Goal: Transaction & Acquisition: Purchase product/service

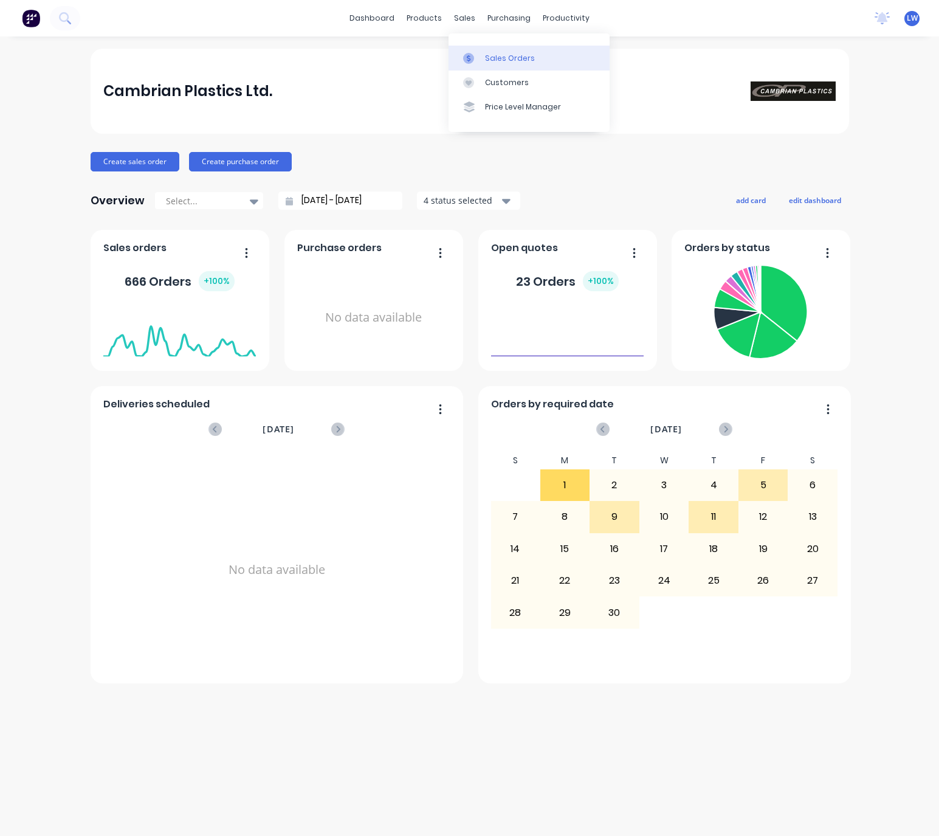
click at [499, 55] on div "Sales Orders" at bounding box center [510, 58] width 50 height 11
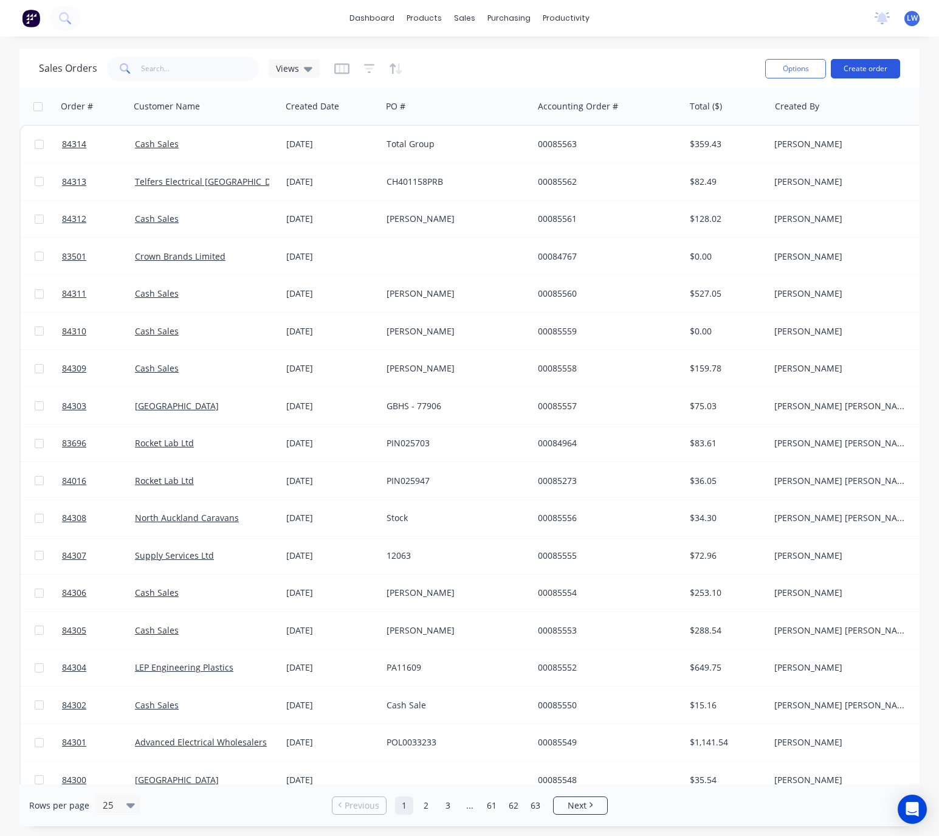
click at [862, 64] on button "Create order" at bounding box center [865, 68] width 69 height 19
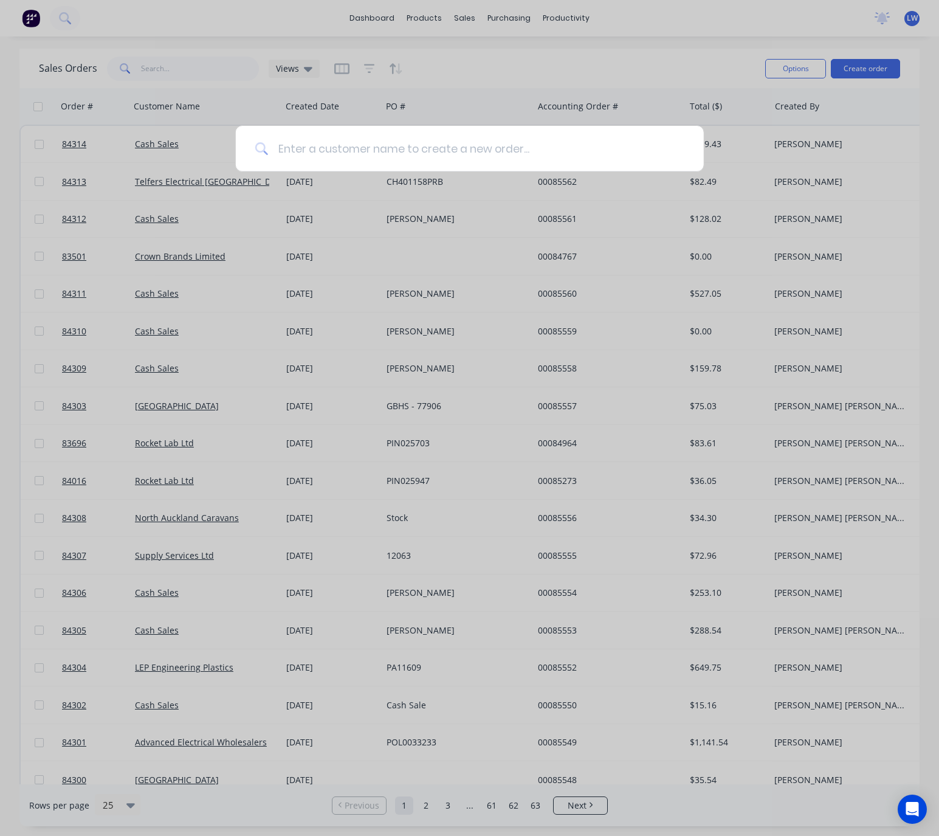
click at [312, 152] on input at bounding box center [476, 149] width 416 height 46
click at [310, 149] on input "cas hSale" at bounding box center [470, 149] width 404 height 46
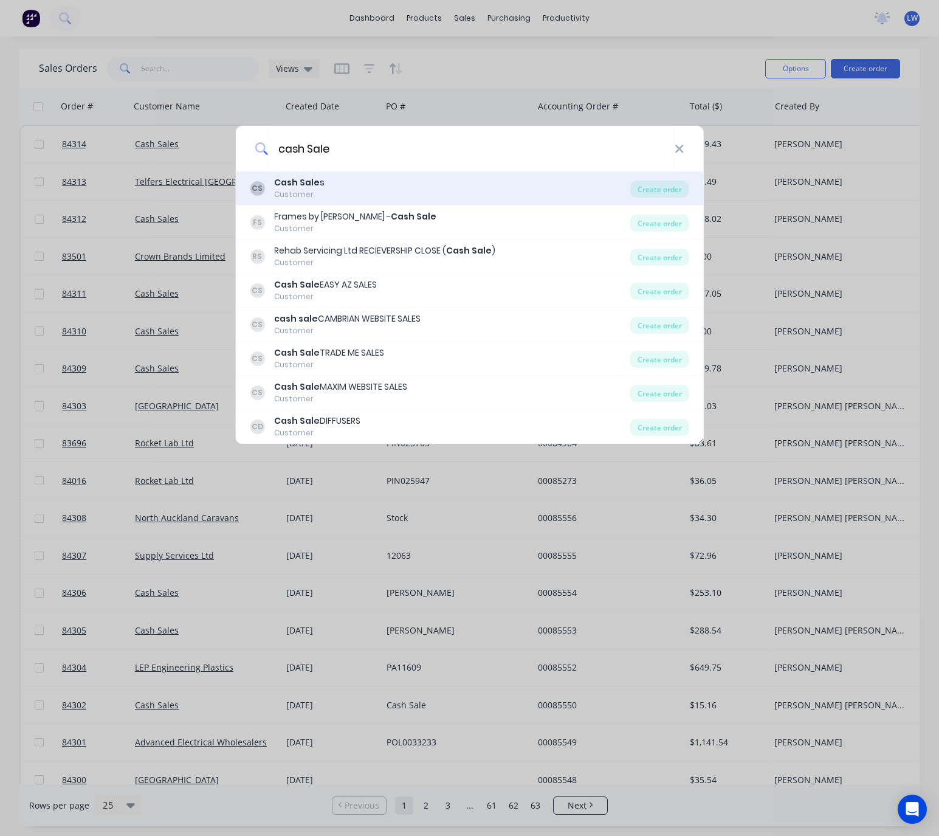
type input "cash Sale"
click at [359, 188] on div "CS Cash Sale s Customer" at bounding box center [440, 188] width 380 height 24
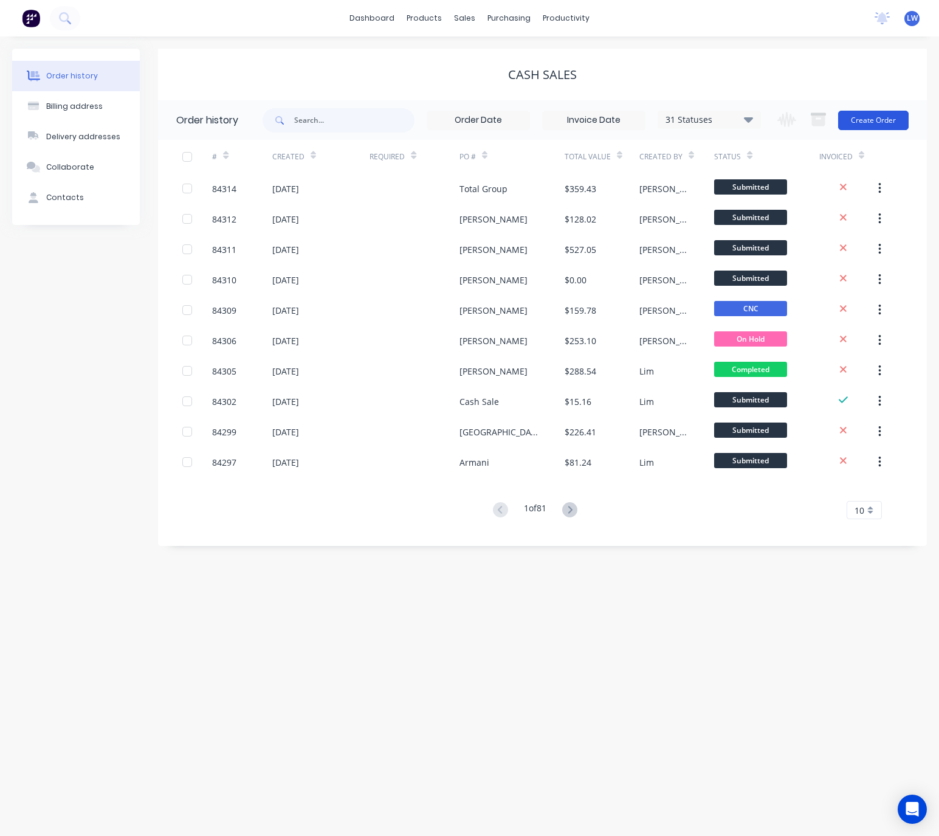
click at [870, 119] on button "Create Order" at bounding box center [873, 120] width 70 height 19
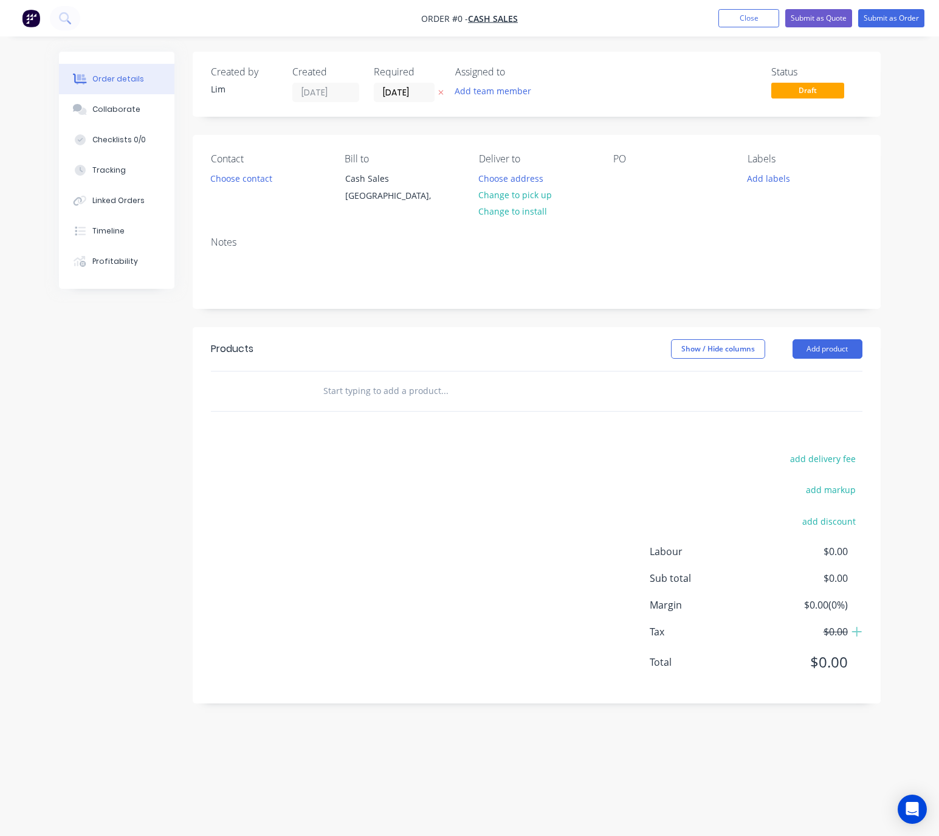
click at [445, 88] on button at bounding box center [440, 93] width 13 height 14
click at [243, 182] on button "Choose contact" at bounding box center [241, 178] width 75 height 16
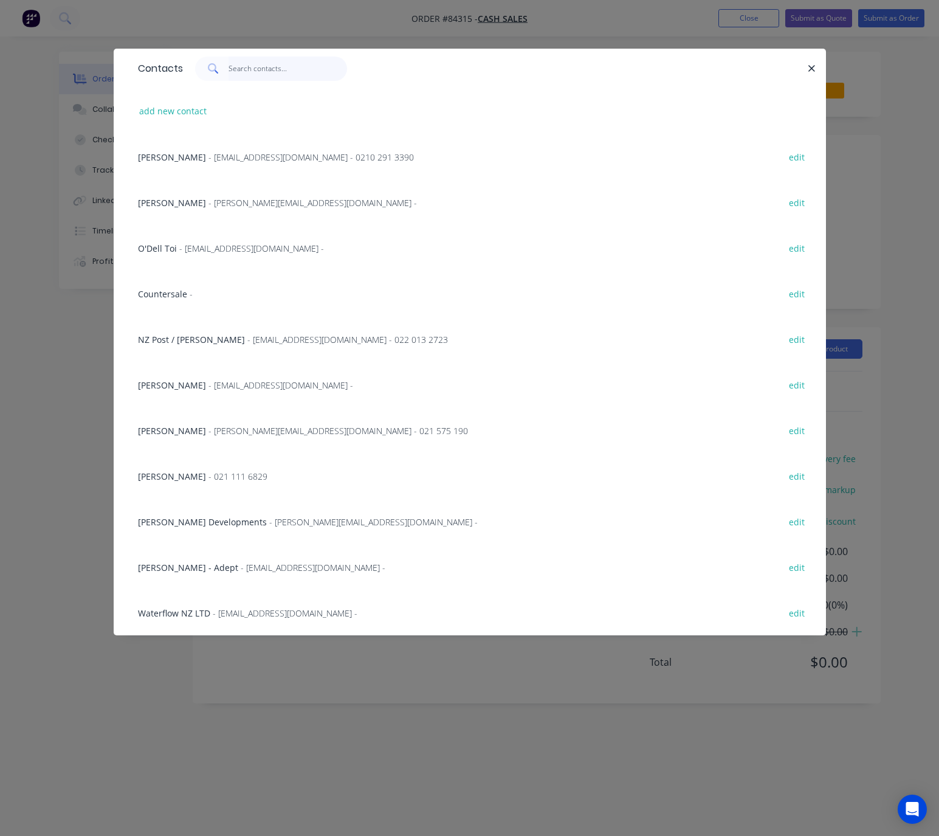
click at [263, 69] on input "text" at bounding box center [287, 69] width 118 height 24
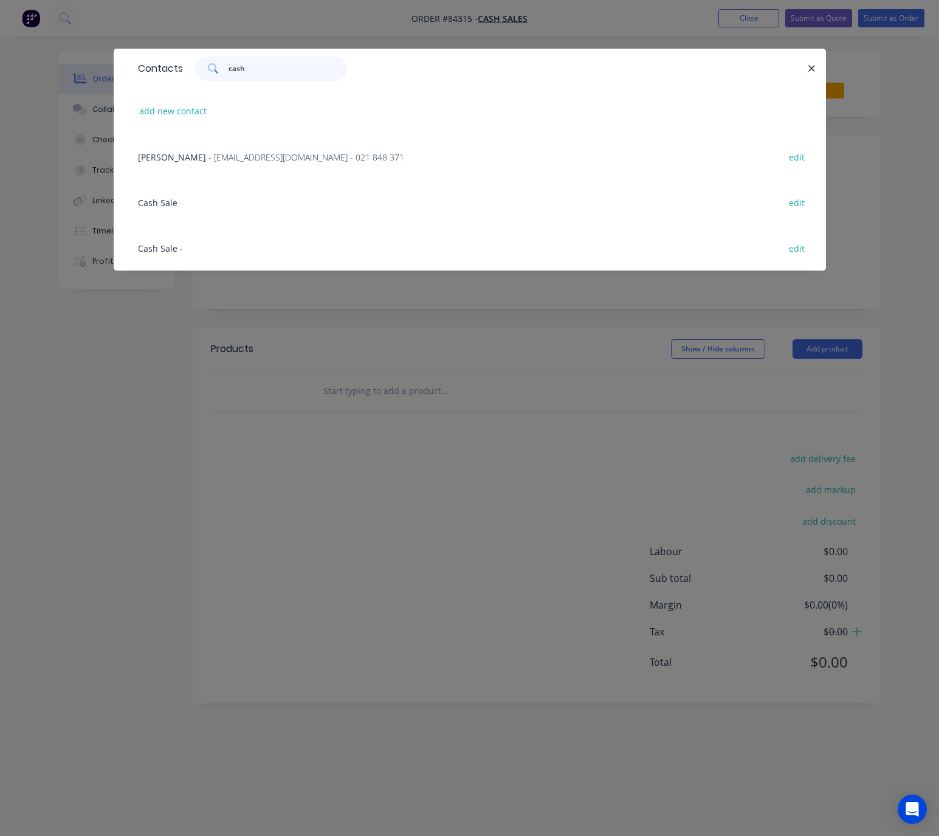
type input "cash"
click at [156, 202] on span "Cash Sale" at bounding box center [157, 203] width 39 height 12
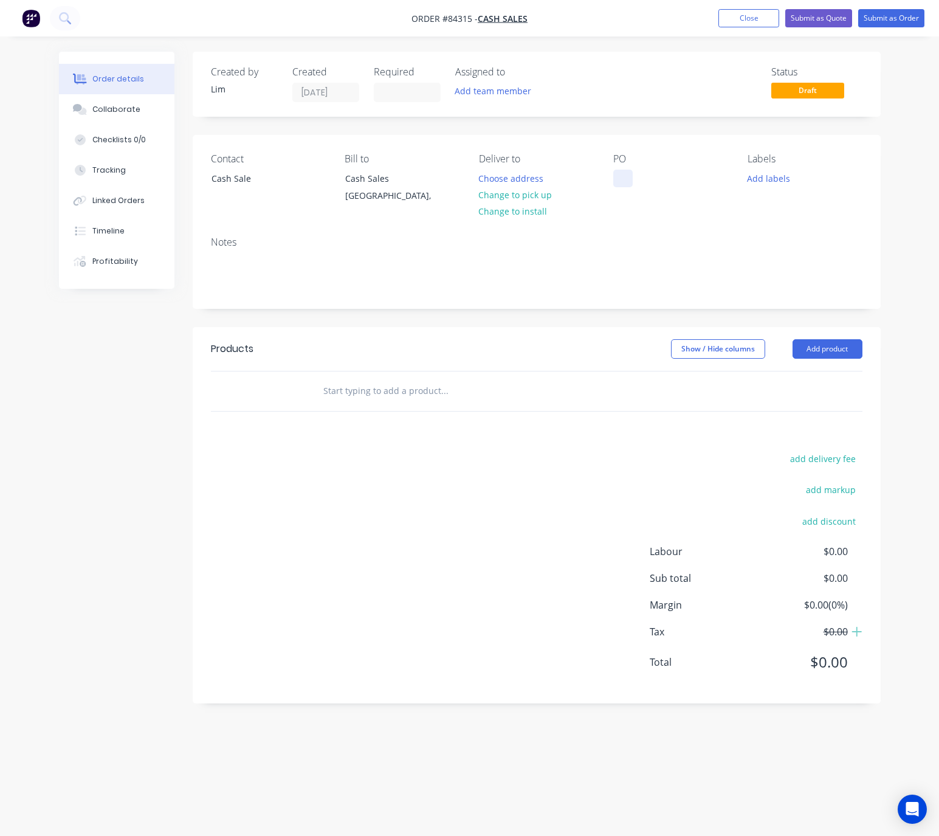
click at [626, 177] on div at bounding box center [622, 179] width 19 height 18
click at [640, 177] on div "Cas hSale" at bounding box center [642, 179] width 59 height 18
click at [518, 181] on button "Choose address" at bounding box center [511, 178] width 78 height 16
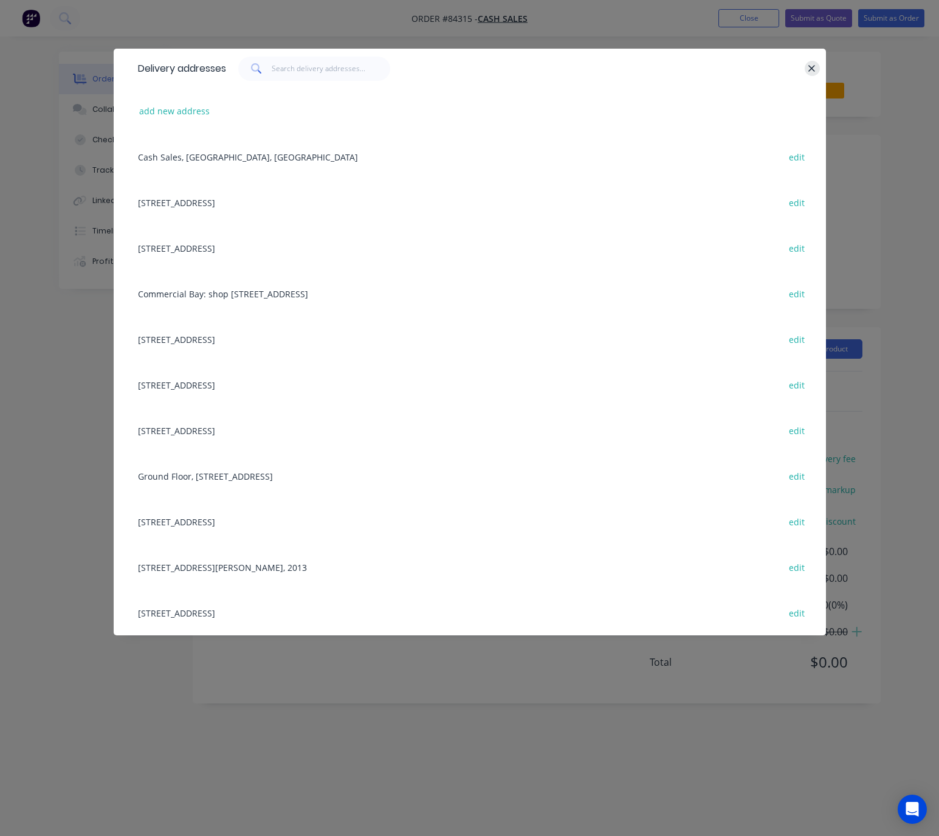
click at [811, 67] on icon "button" at bounding box center [812, 68] width 7 height 7
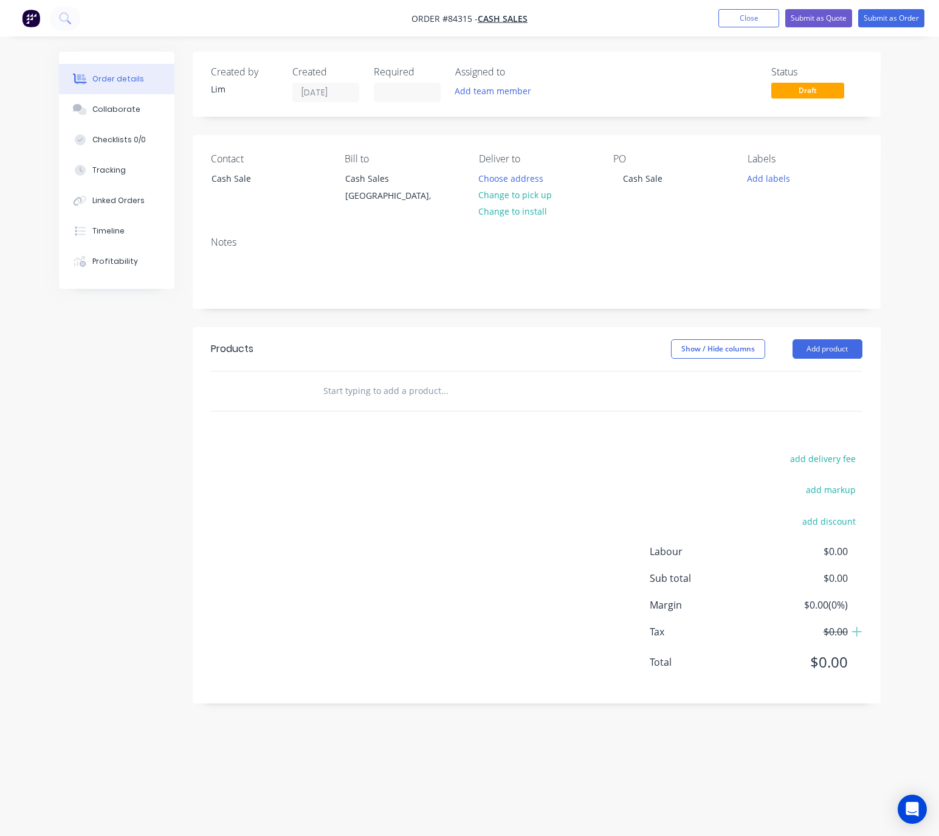
click at [537, 196] on button "Change to pick up" at bounding box center [515, 195] width 86 height 16
click at [758, 181] on button "Add labels" at bounding box center [769, 178] width 56 height 16
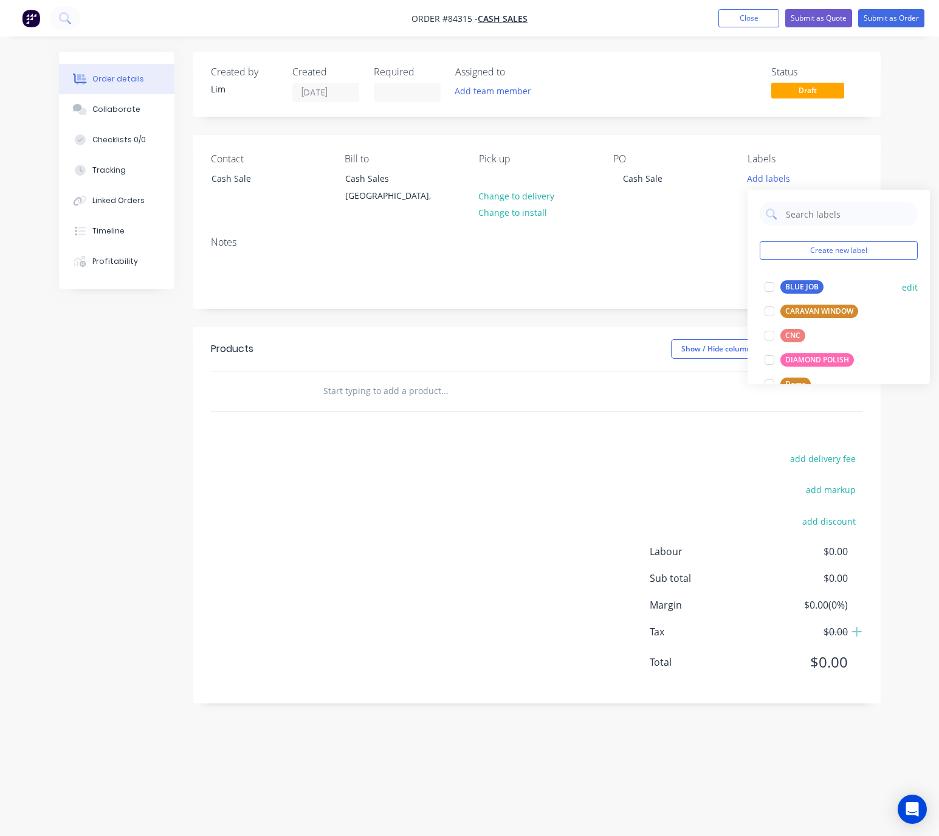
click at [800, 289] on div "BLUE JOB" at bounding box center [801, 286] width 43 height 13
click at [443, 320] on div "Created by Lim Created 02/09/25 Required Assigned to Add team member Status Dra…" at bounding box center [537, 377] width 688 height 651
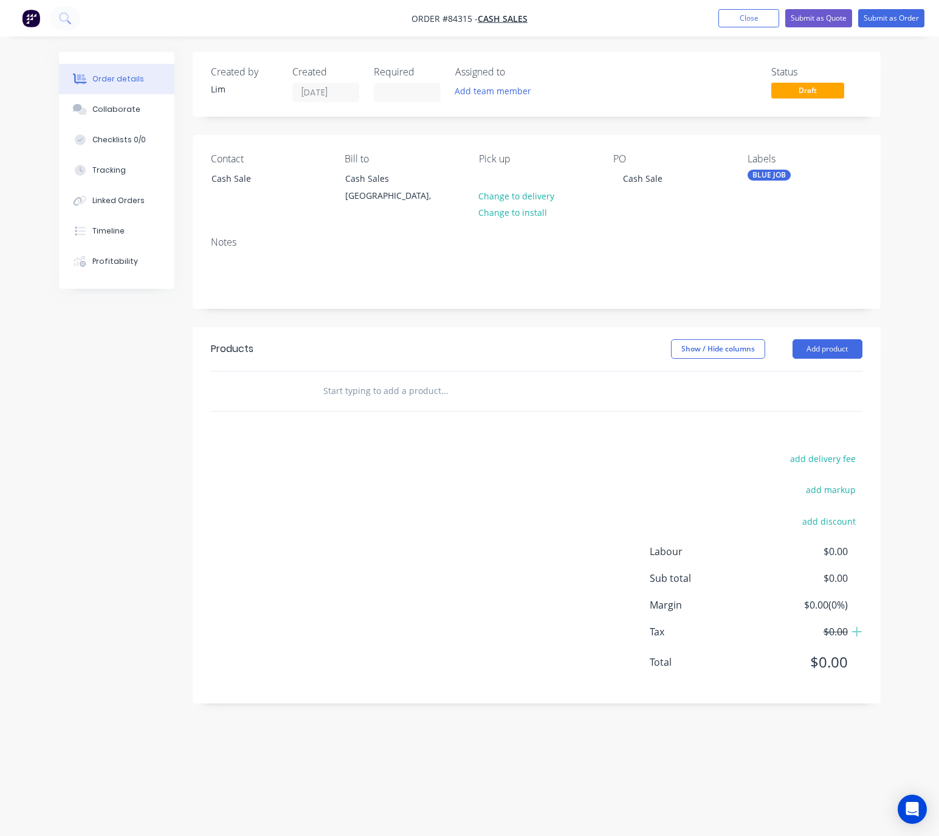
click at [777, 177] on div "BLUE JOB" at bounding box center [768, 175] width 43 height 11
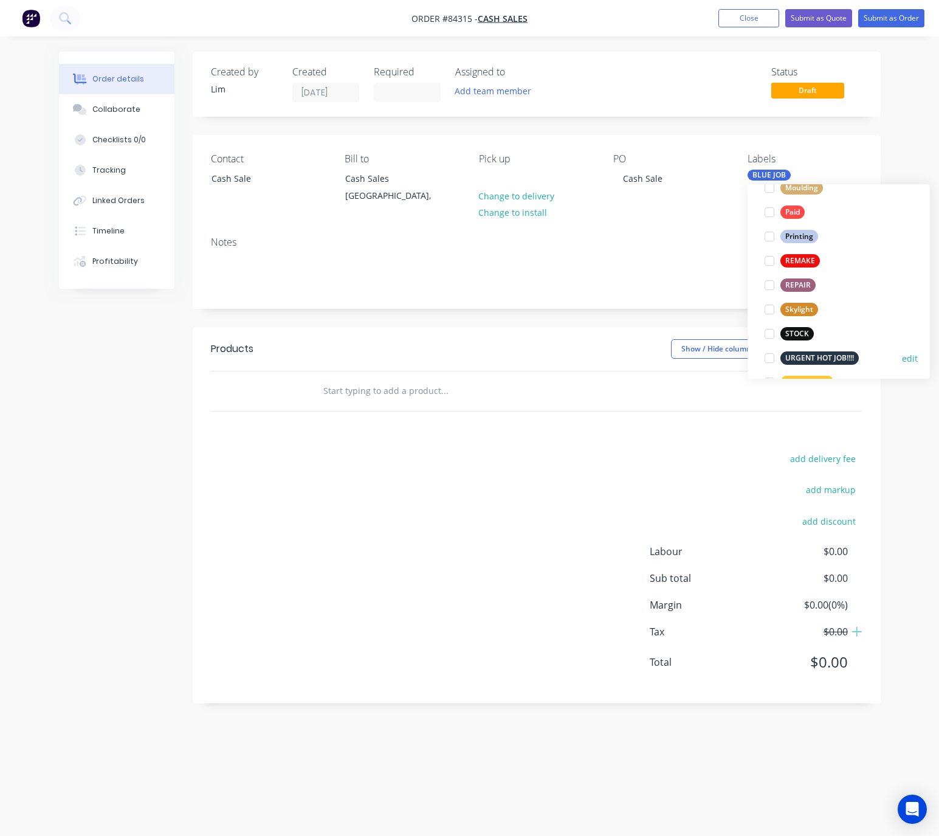
scroll to position [456, 0]
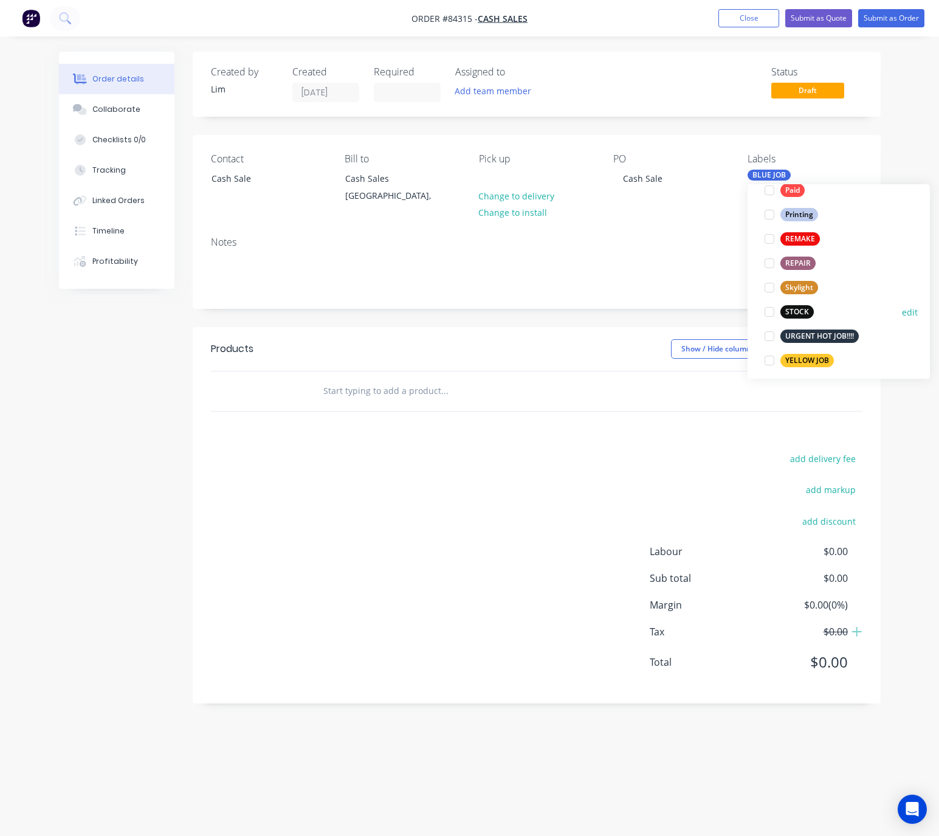
click at [802, 312] on div "STOCK" at bounding box center [796, 311] width 33 height 13
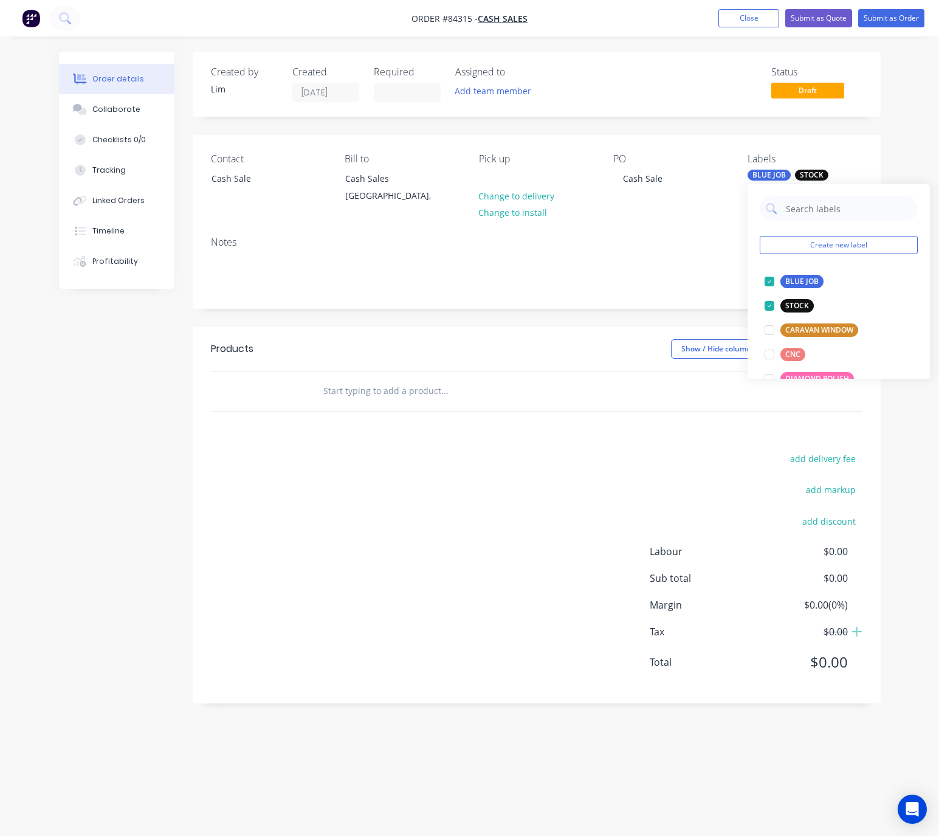
click at [524, 329] on header "Products Show / Hide columns Add product" at bounding box center [537, 349] width 688 height 44
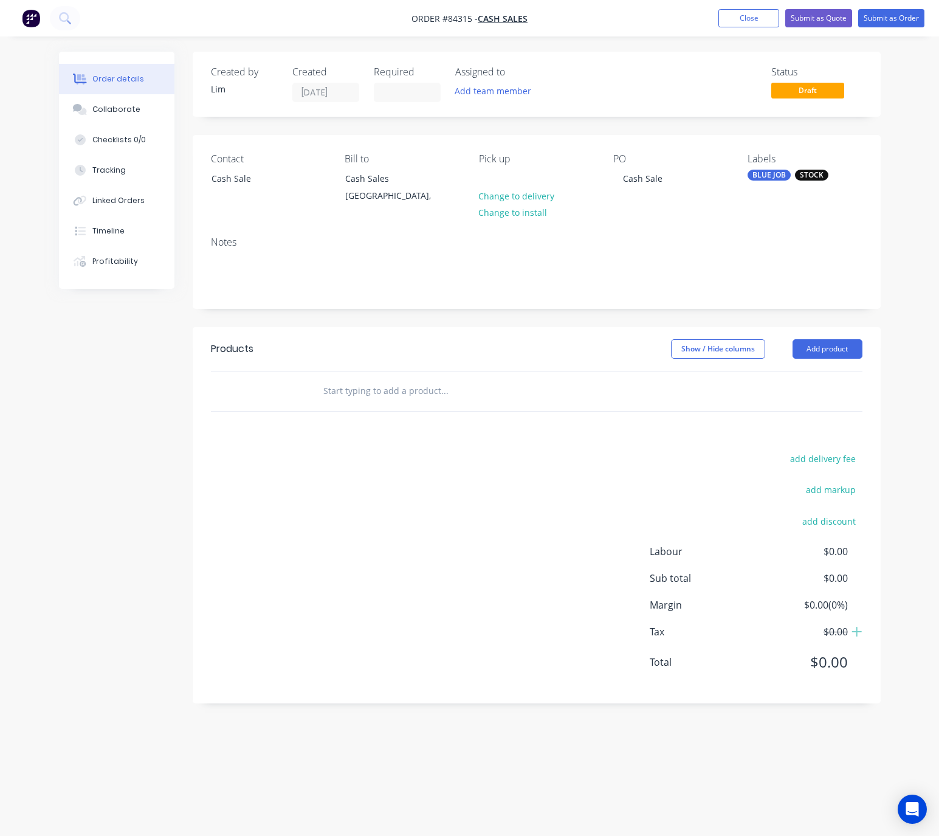
click at [429, 396] on input "text" at bounding box center [444, 391] width 243 height 24
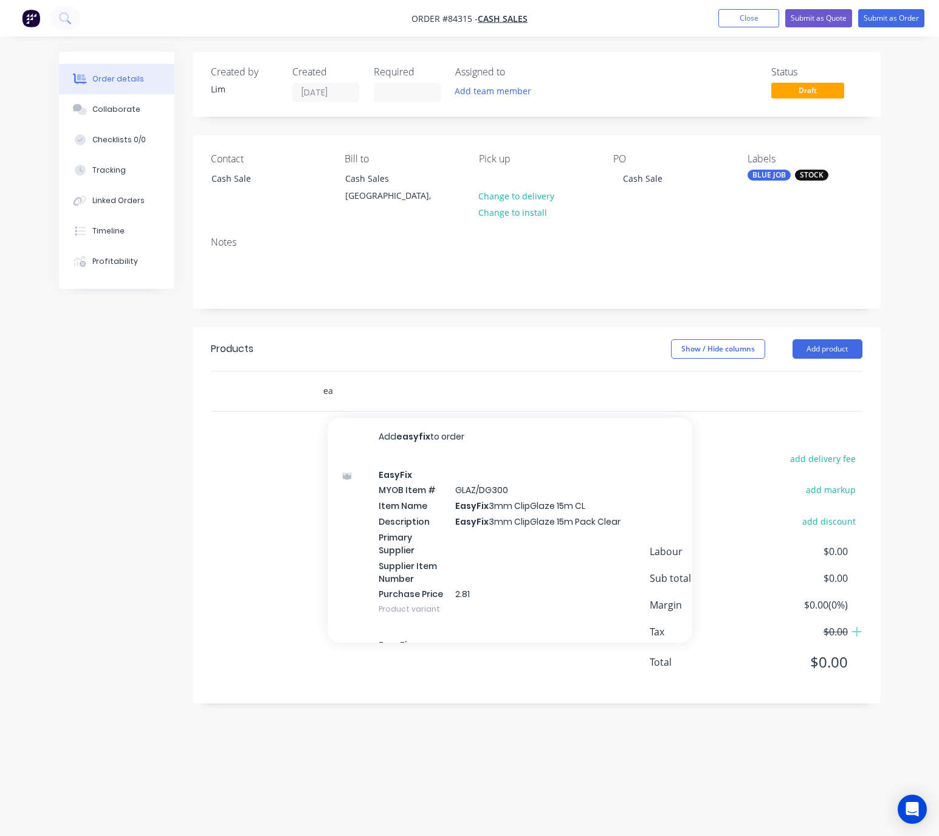
type input "e"
click at [479, 520] on div "add delivery fee add markup add discount Labour $0.00 Sub total $0.00 Margin $0…" at bounding box center [536, 567] width 651 height 235
click at [365, 391] on input "text" at bounding box center [444, 391] width 243 height 24
click at [702, 507] on div "Products Show / Hide columns Add product Add easyfix to order EasyFix MYOB Item…" at bounding box center [537, 515] width 688 height 376
click at [692, 414] on div "Products Show / Hide columns Add product Add easyfix to order EasyFix MYOB Item…" at bounding box center [537, 515] width 688 height 376
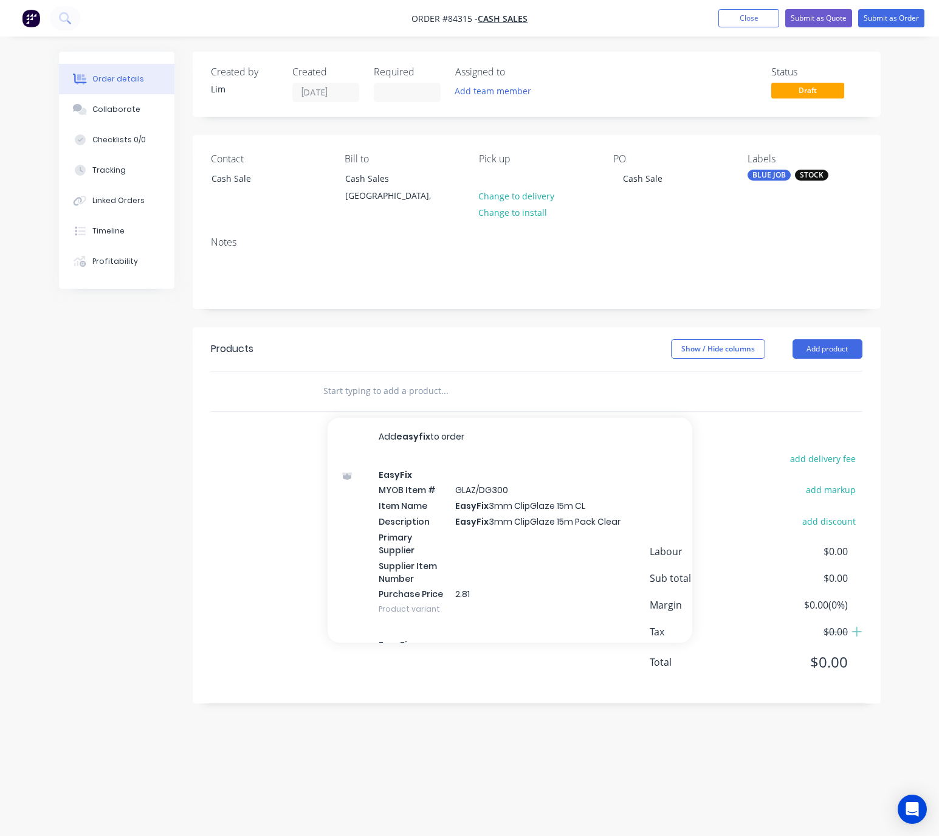
click at [470, 534] on div "add delivery fee add markup add discount Labour $0.00 Sub total $0.00 Margin $0…" at bounding box center [536, 567] width 651 height 235
click at [405, 532] on div "add delivery fee add markup add discount Labour $0.00 Sub total $0.00 Margin $0…" at bounding box center [536, 567] width 651 height 235
click at [538, 520] on div "add delivery fee add markup add discount Labour $0.00 Sub total $0.00 Margin $0…" at bounding box center [536, 567] width 651 height 235
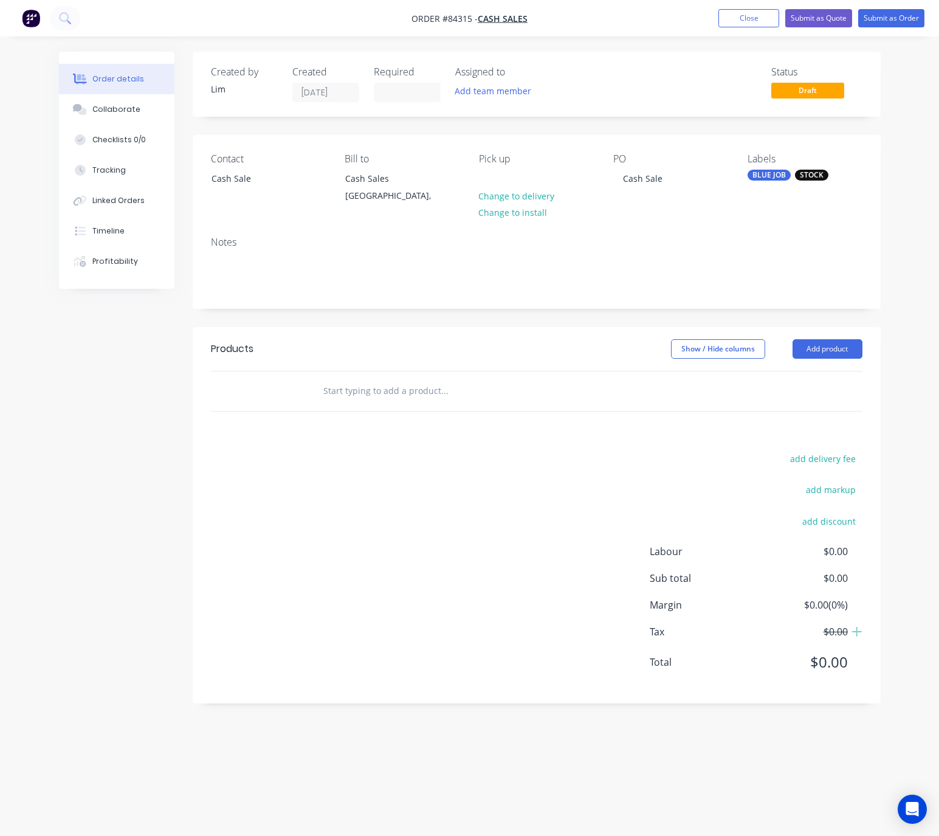
click at [372, 400] on input "text" at bounding box center [444, 391] width 243 height 24
click at [345, 388] on input "easy fix" at bounding box center [444, 391] width 243 height 24
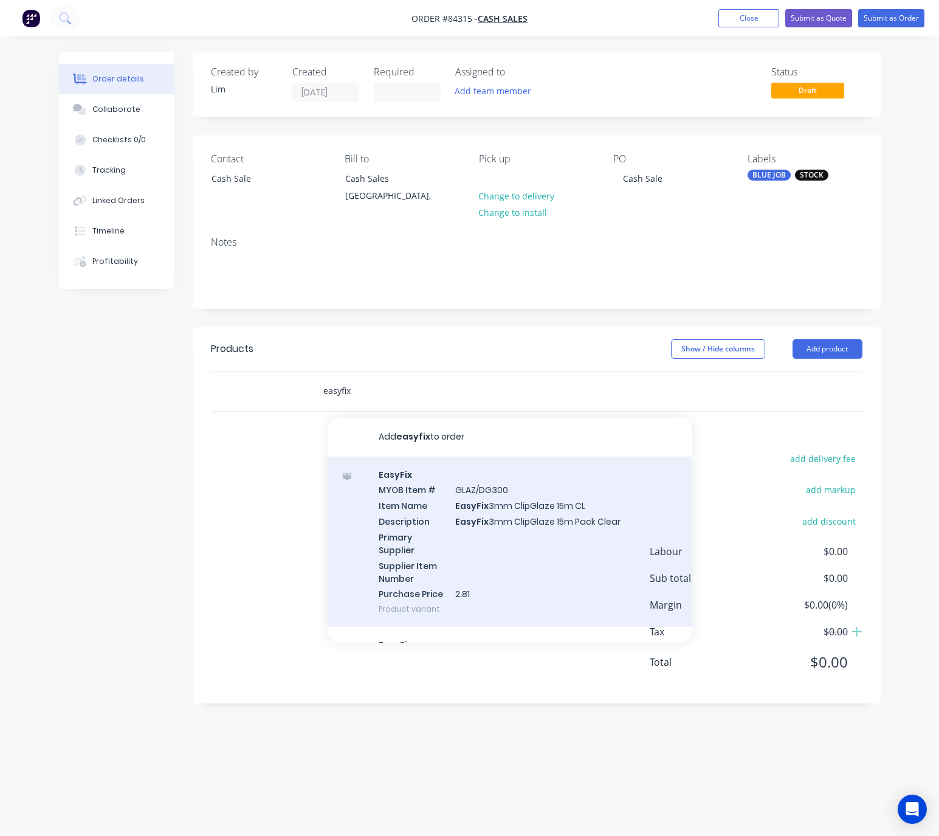
type input "easyfix"
click at [614, 561] on div "EasyFix MYOB Item # GLAZ/DG300 Item Name EasyFix 3mm ClipGlaze 15m CL Descripti…" at bounding box center [510, 541] width 365 height 171
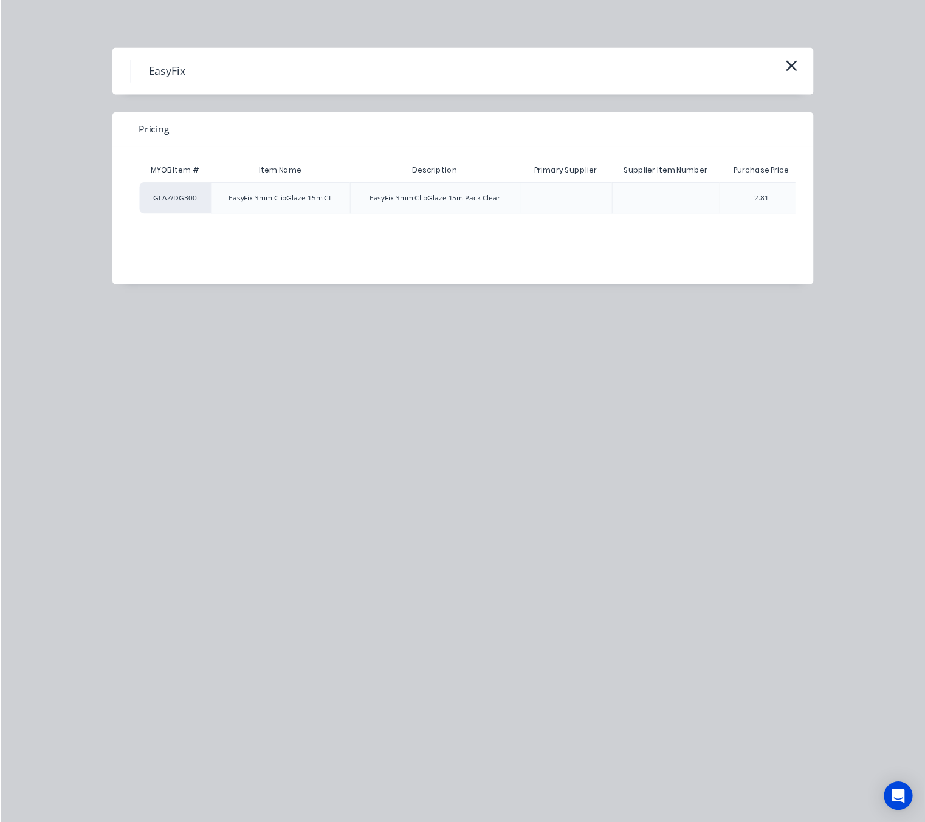
scroll to position [0, 74]
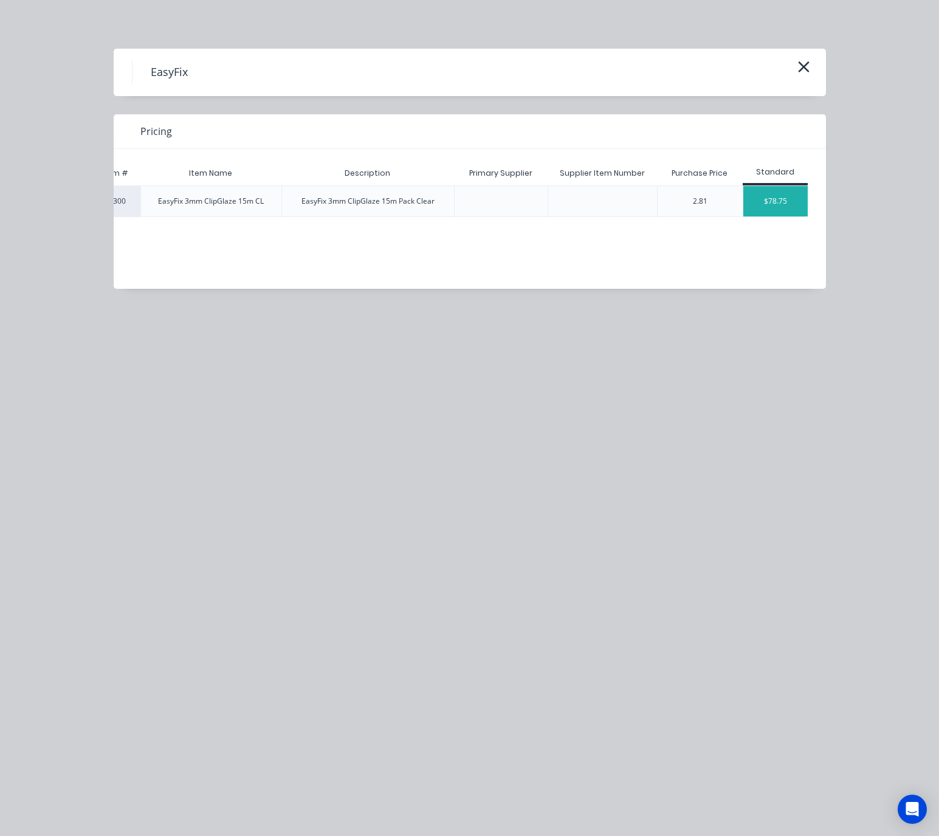
click at [782, 196] on div "$78.75" at bounding box center [775, 201] width 65 height 30
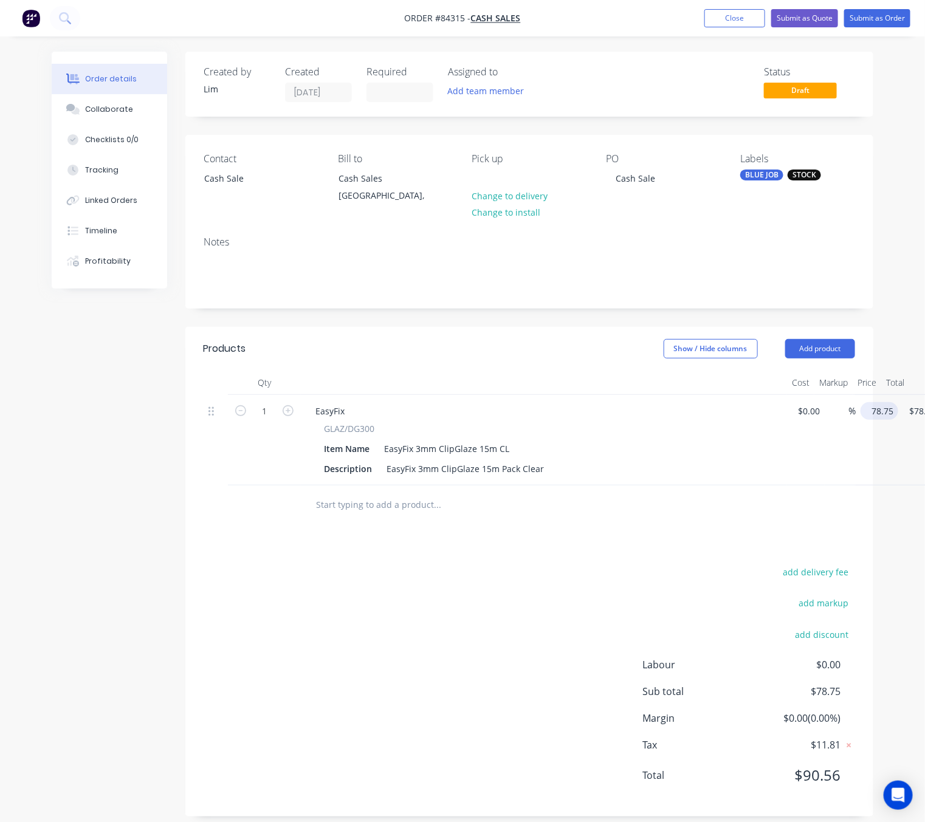
click at [870, 412] on input "78.75" at bounding box center [881, 411] width 33 height 18
type input "8"
type input "$86.63"
click at [380, 620] on div "add delivery fee add markup add discount Labour $0.00 Sub total $78.75 Margin $…" at bounding box center [529, 681] width 651 height 235
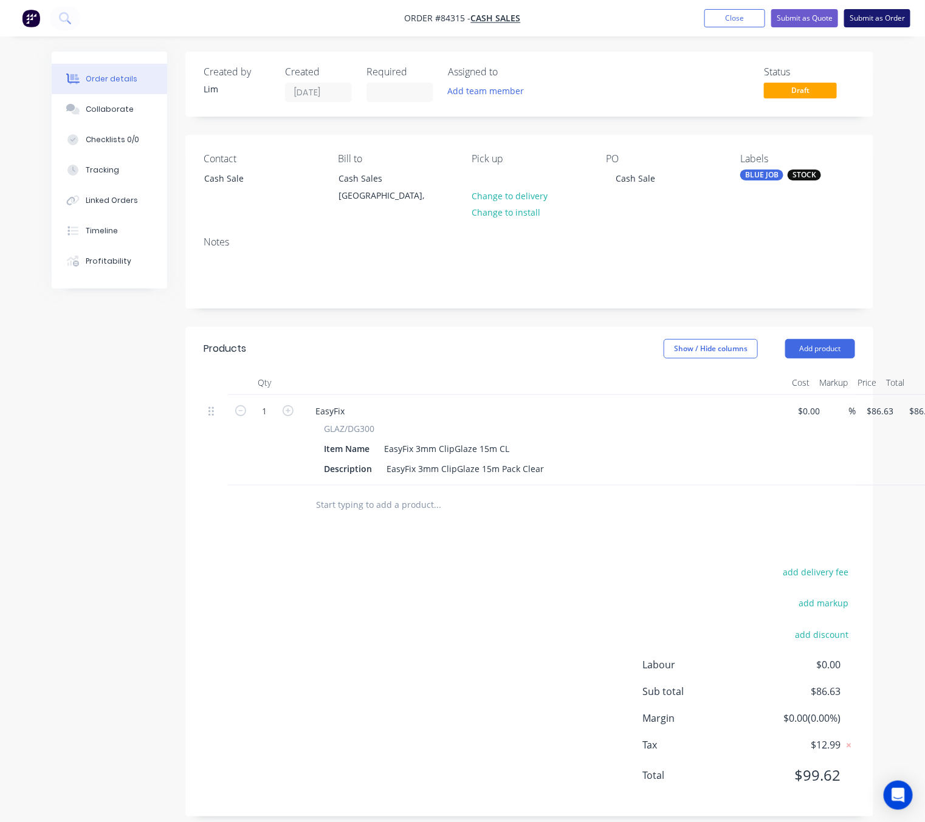
click at [884, 19] on button "Submit as Order" at bounding box center [877, 18] width 66 height 18
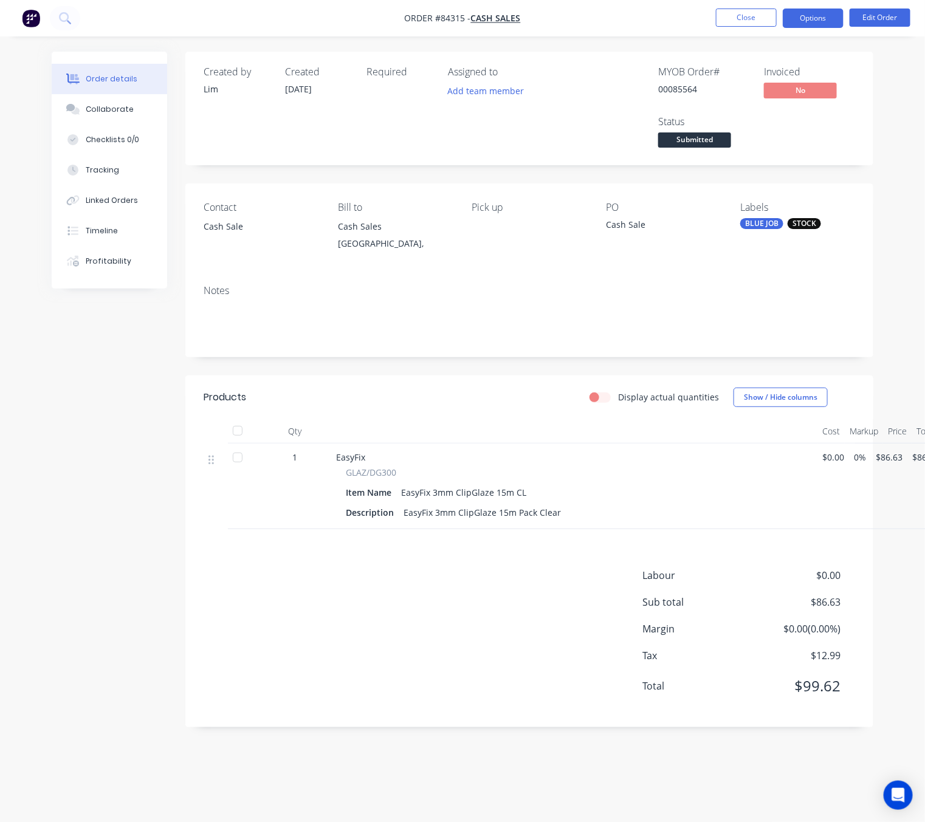
click at [809, 18] on button "Options" at bounding box center [813, 18] width 61 height 19
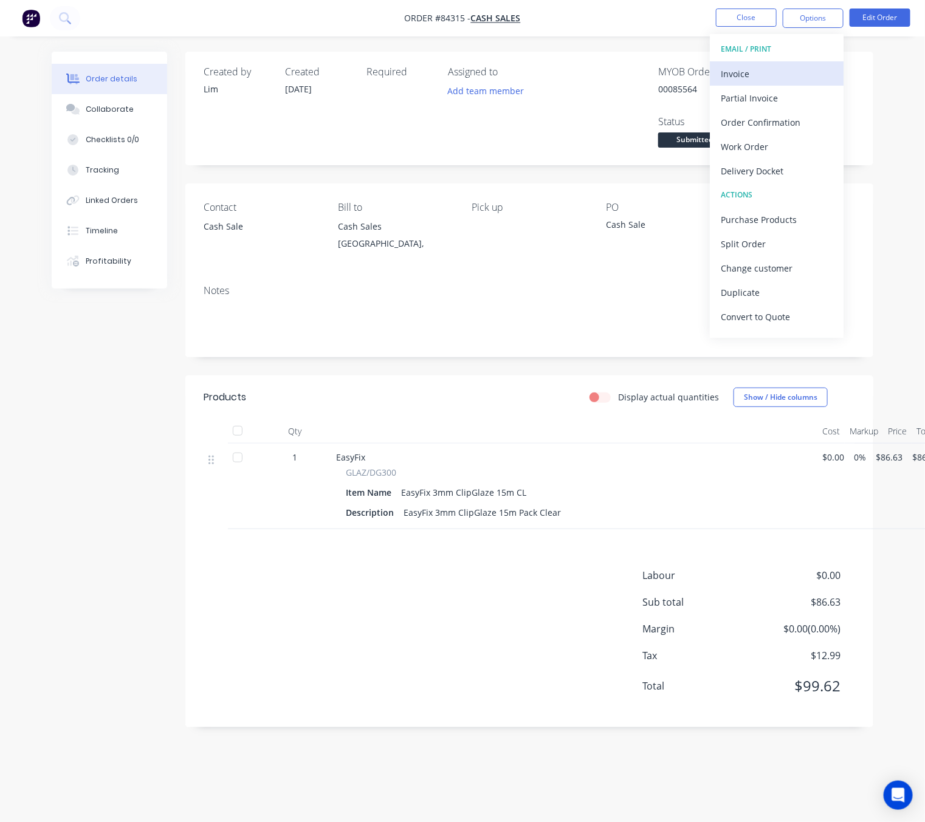
click at [773, 77] on div "Invoice" at bounding box center [777, 74] width 112 height 18
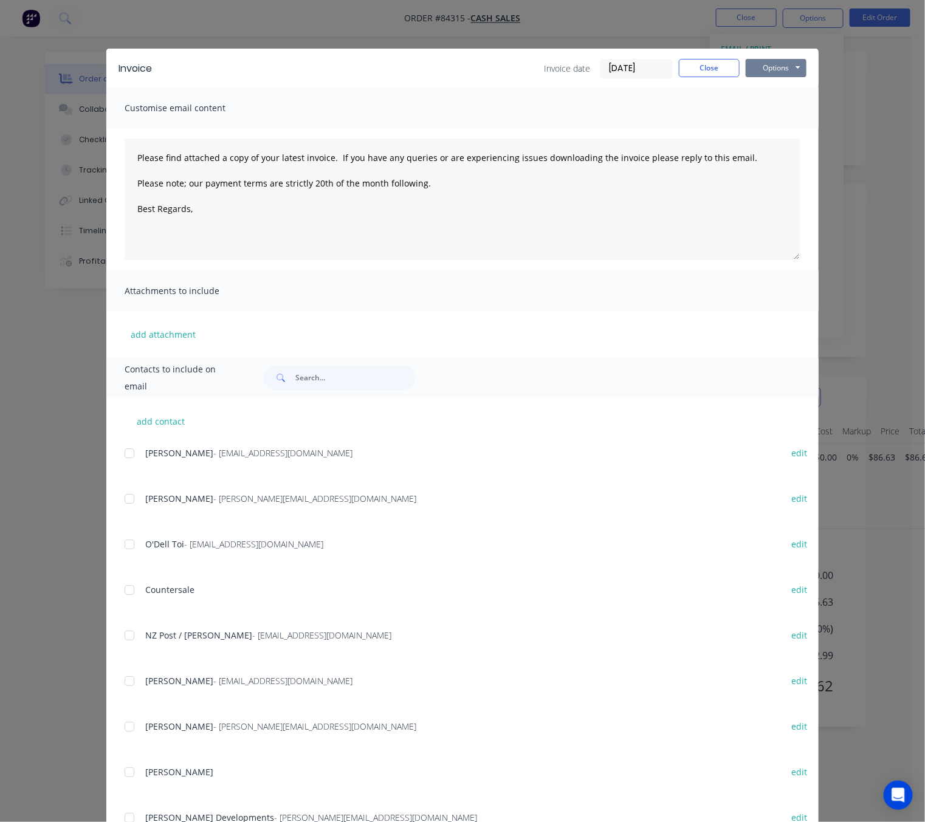
drag, startPoint x: 786, startPoint y: 66, endPoint x: 784, endPoint y: 74, distance: 7.4
click at [786, 66] on button "Options" at bounding box center [776, 68] width 61 height 18
click at [786, 93] on button "Preview" at bounding box center [785, 90] width 78 height 20
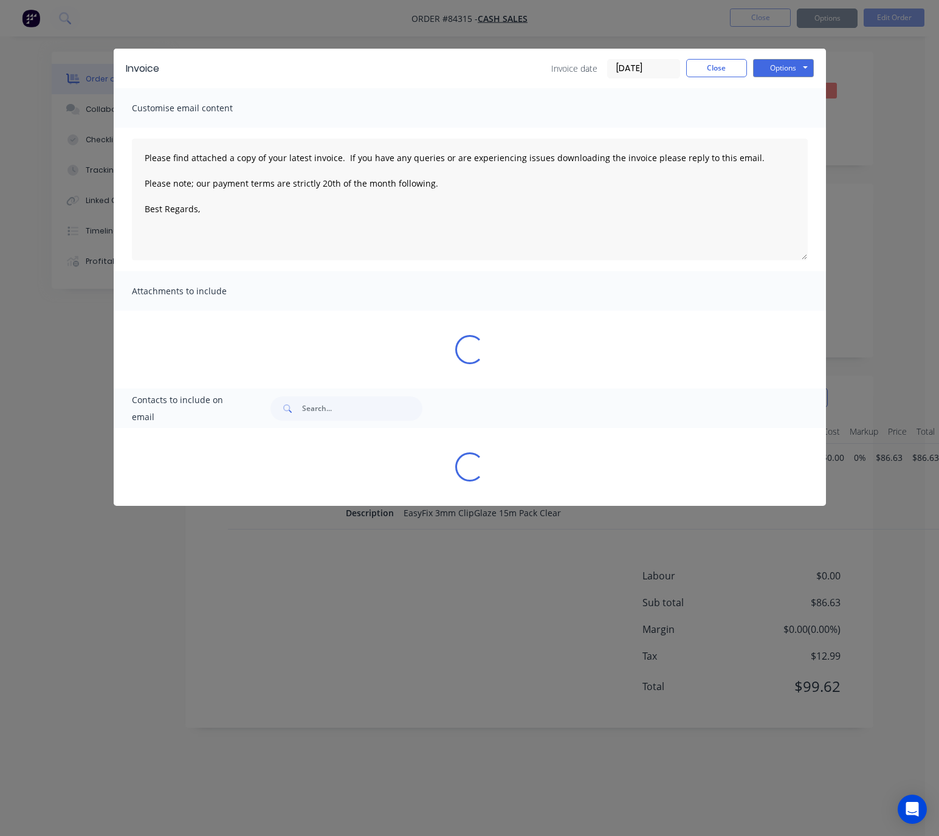
type textarea "Please find attached a copy of your latest invoice. If you have any queries or …"
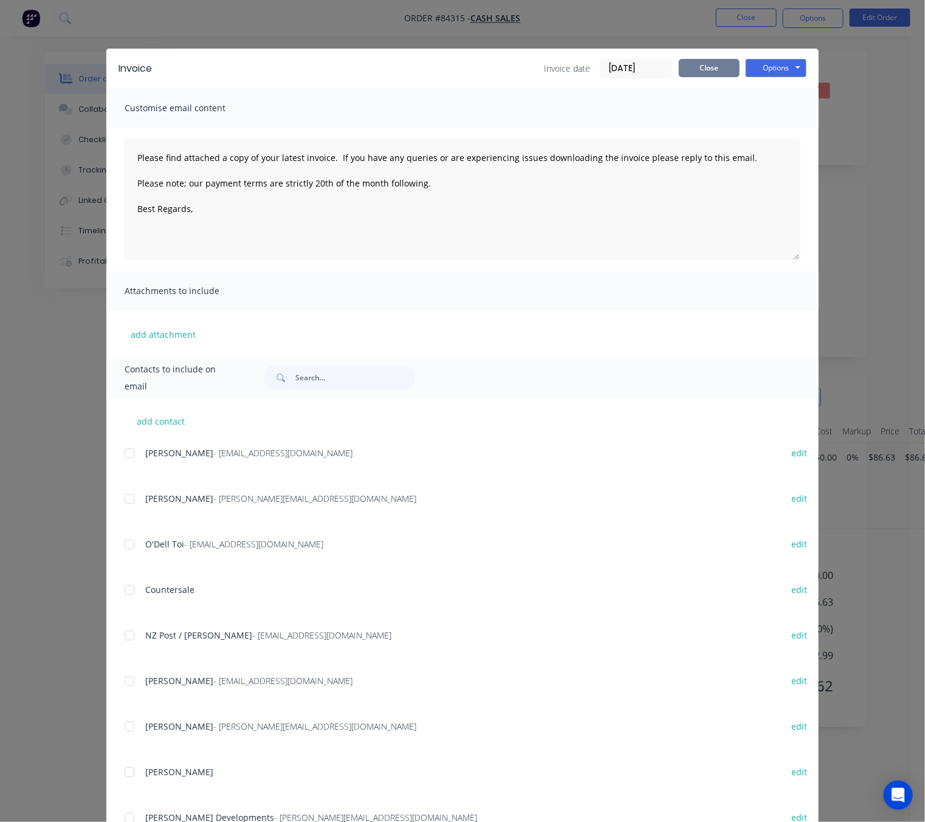
click at [697, 71] on button "Close" at bounding box center [709, 68] width 61 height 18
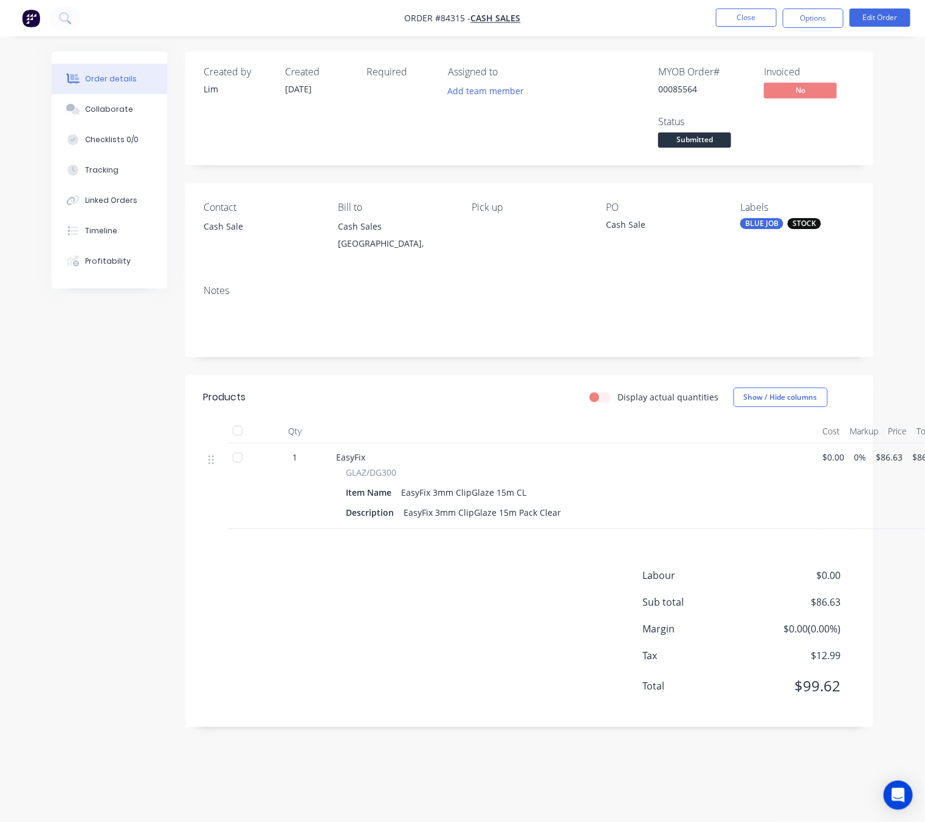
click at [682, 141] on span "Submitted" at bounding box center [694, 139] width 73 height 15
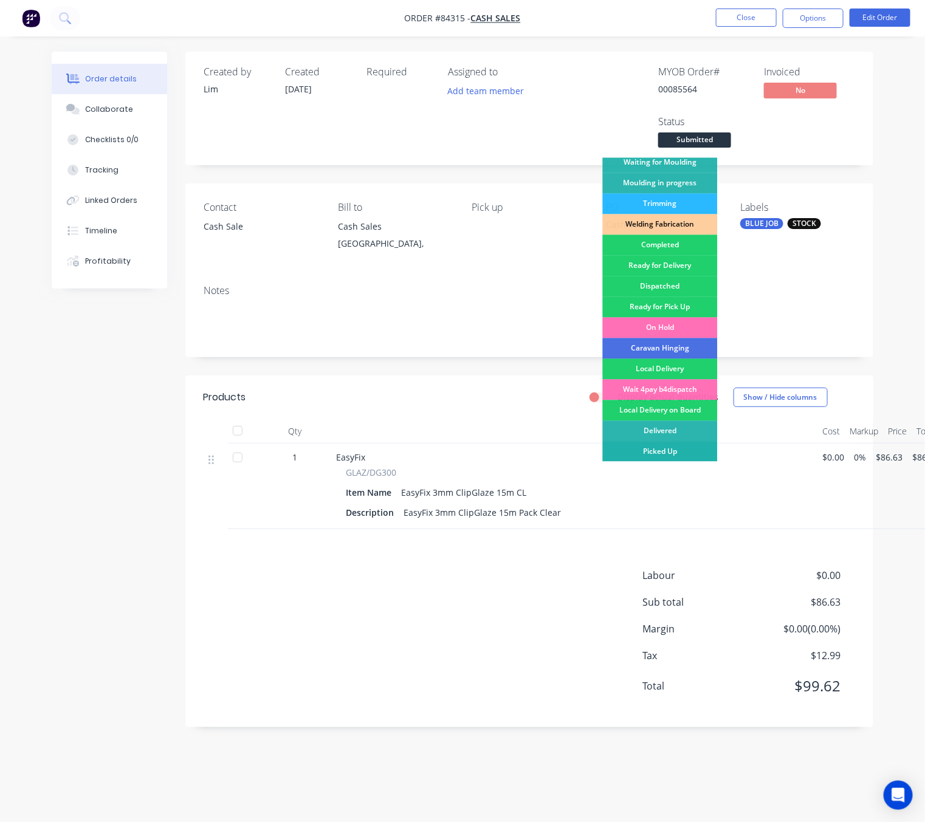
scroll to position [13, 0]
click at [679, 442] on div "Picked Up" at bounding box center [660, 452] width 115 height 21
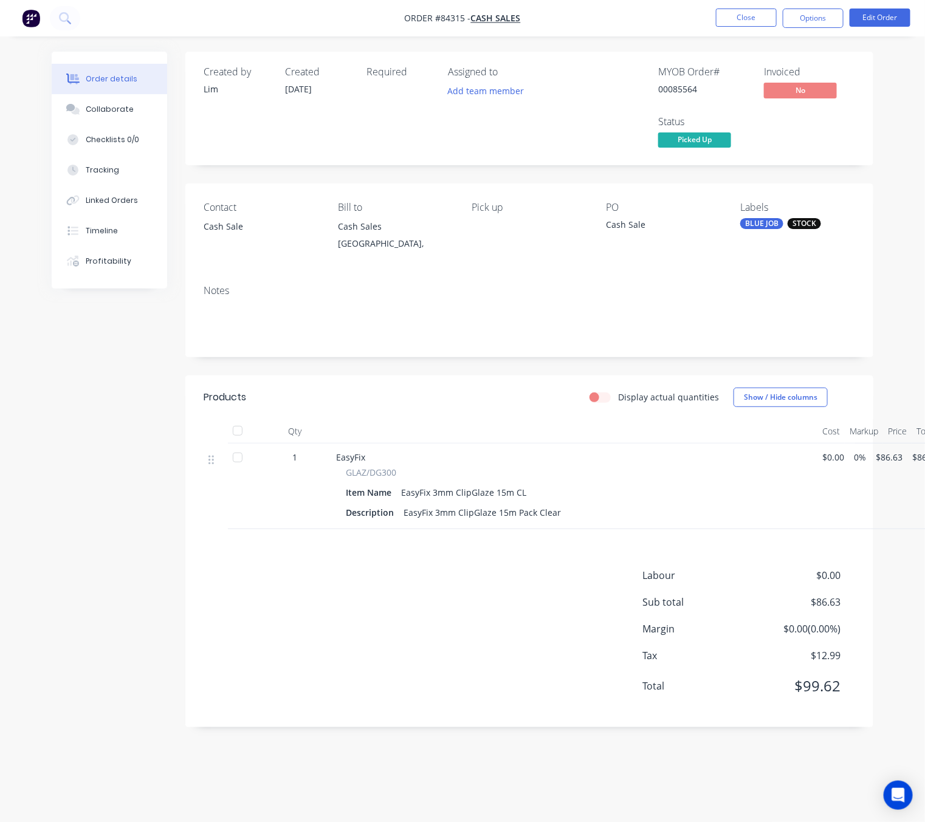
drag, startPoint x: 89, startPoint y: 403, endPoint x: 193, endPoint y: 323, distance: 131.6
click at [89, 402] on div "Created by Lim Created 02/09/25 Required Assigned to Add team member MYOB Order…" at bounding box center [463, 399] width 822 height 694
click at [752, 18] on button "Close" at bounding box center [746, 18] width 61 height 18
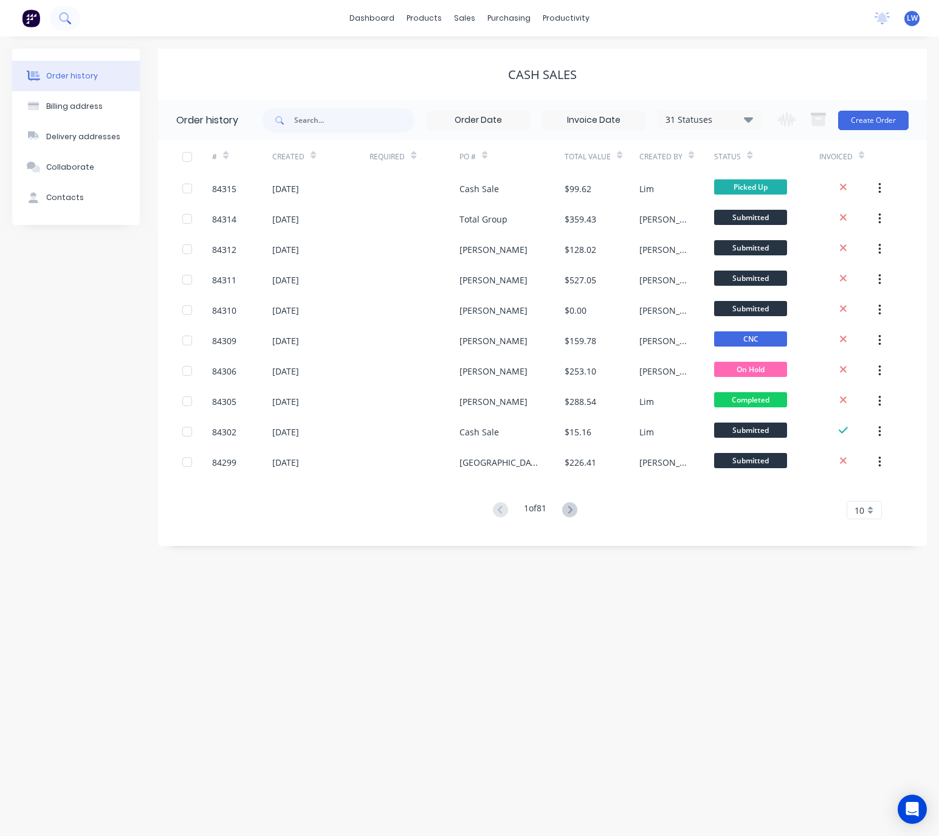
click at [70, 26] on button at bounding box center [65, 18] width 30 height 24
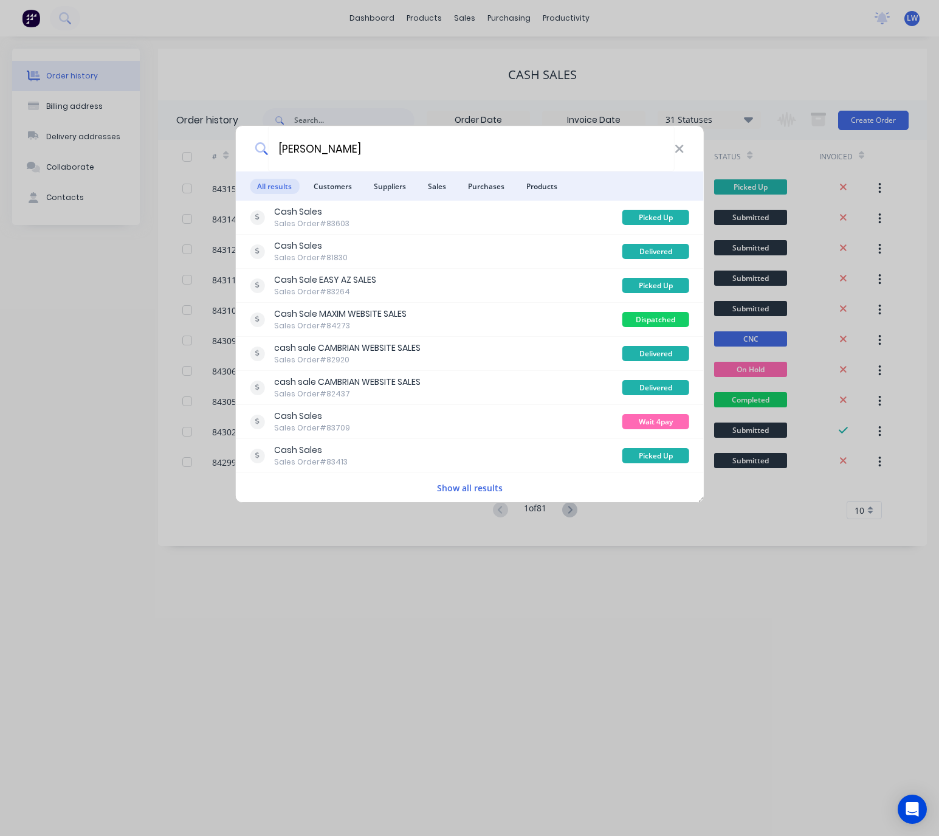
type input "andrew"
click at [582, 89] on div "andrew All results Customers Suppliers Sales Purchases Products Cash Sales Sale…" at bounding box center [469, 418] width 939 height 836
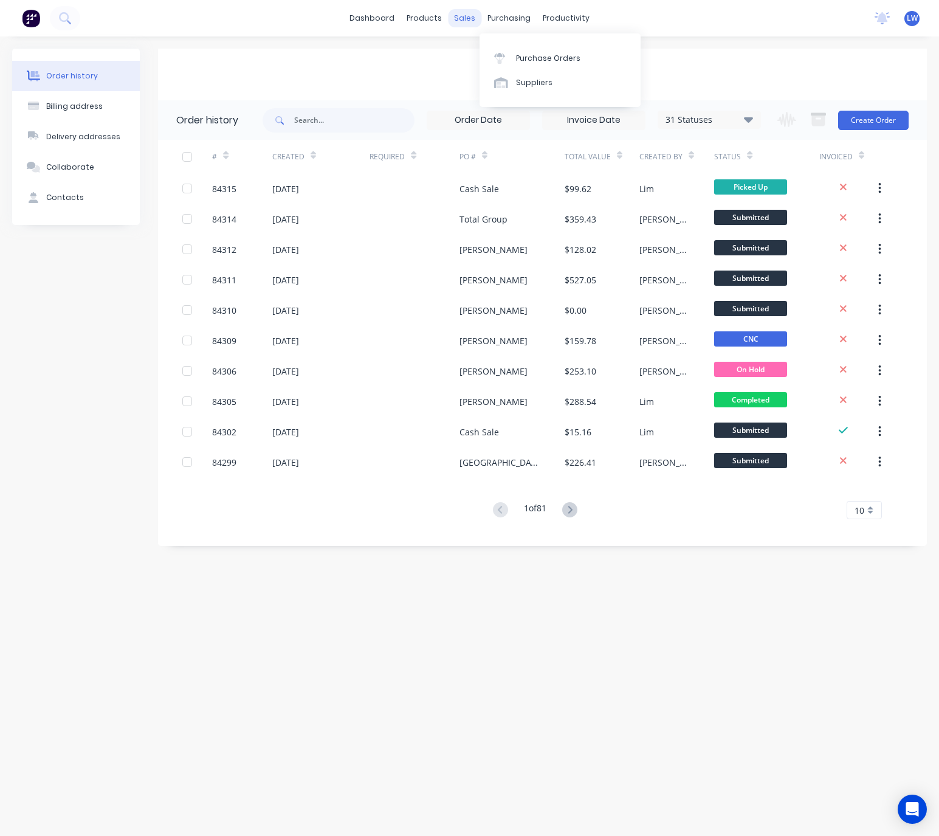
click at [467, 15] on div "sales" at bounding box center [464, 18] width 33 height 18
click at [491, 42] on div "Sales Orders Customers Price Level Manager" at bounding box center [528, 82] width 161 height 98
click at [496, 50] on link "Sales Orders" at bounding box center [528, 58] width 161 height 24
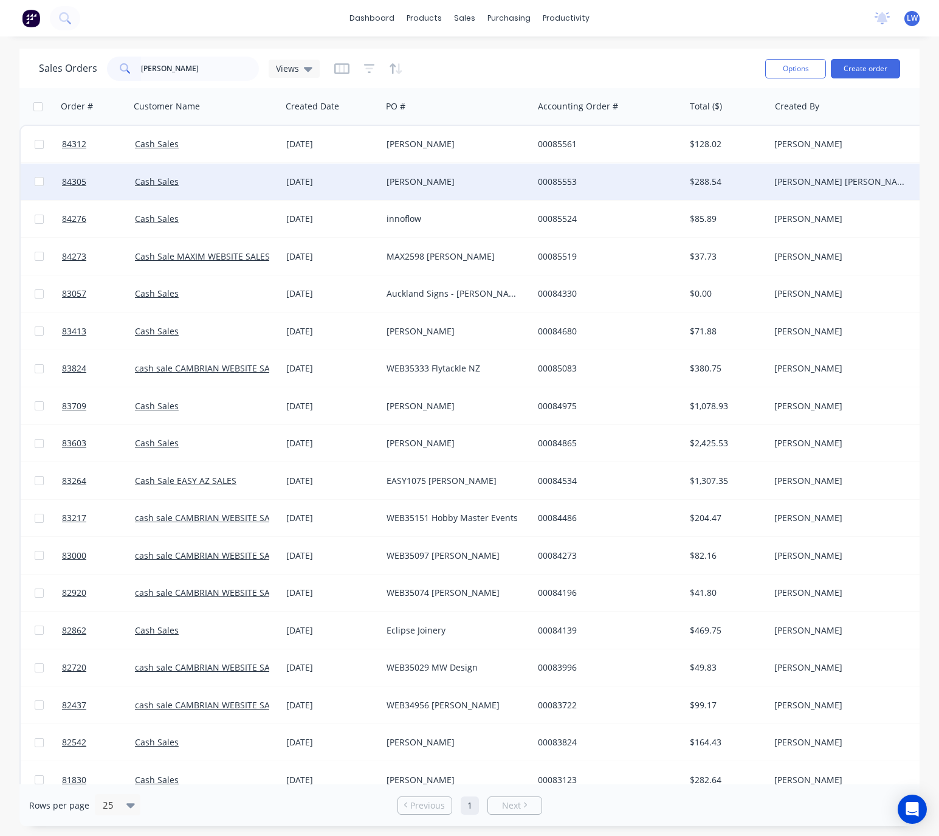
type input "andrew"
click at [487, 179] on div "Andy Raines" at bounding box center [453, 182] width 135 height 12
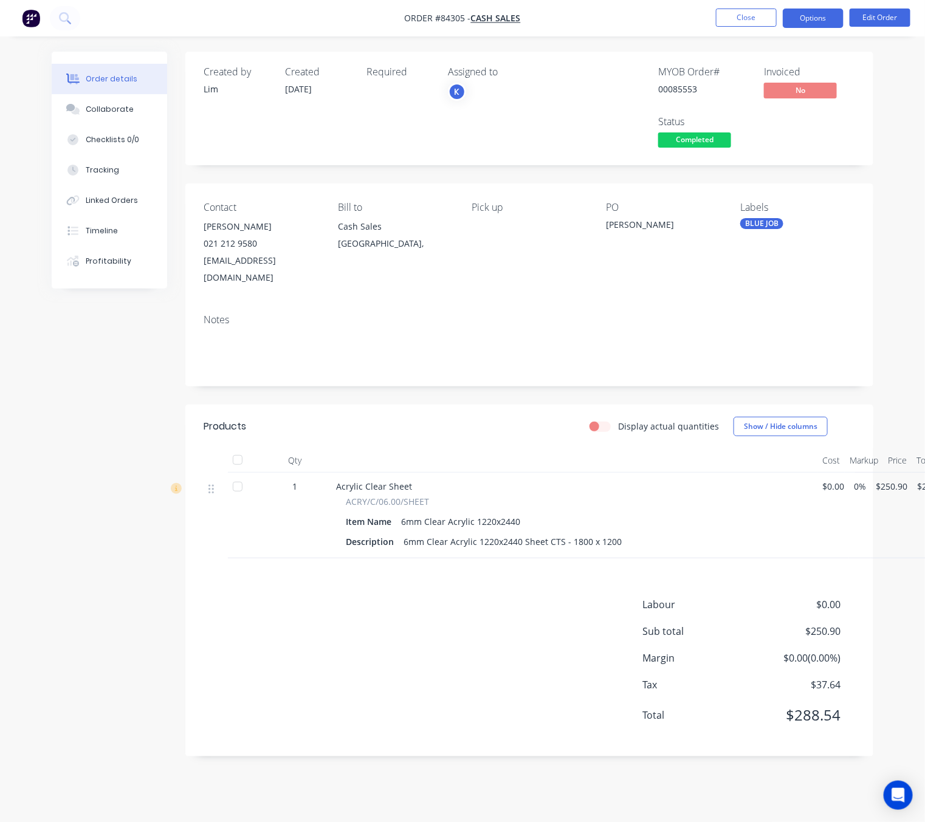
click at [826, 15] on button "Options" at bounding box center [813, 18] width 61 height 19
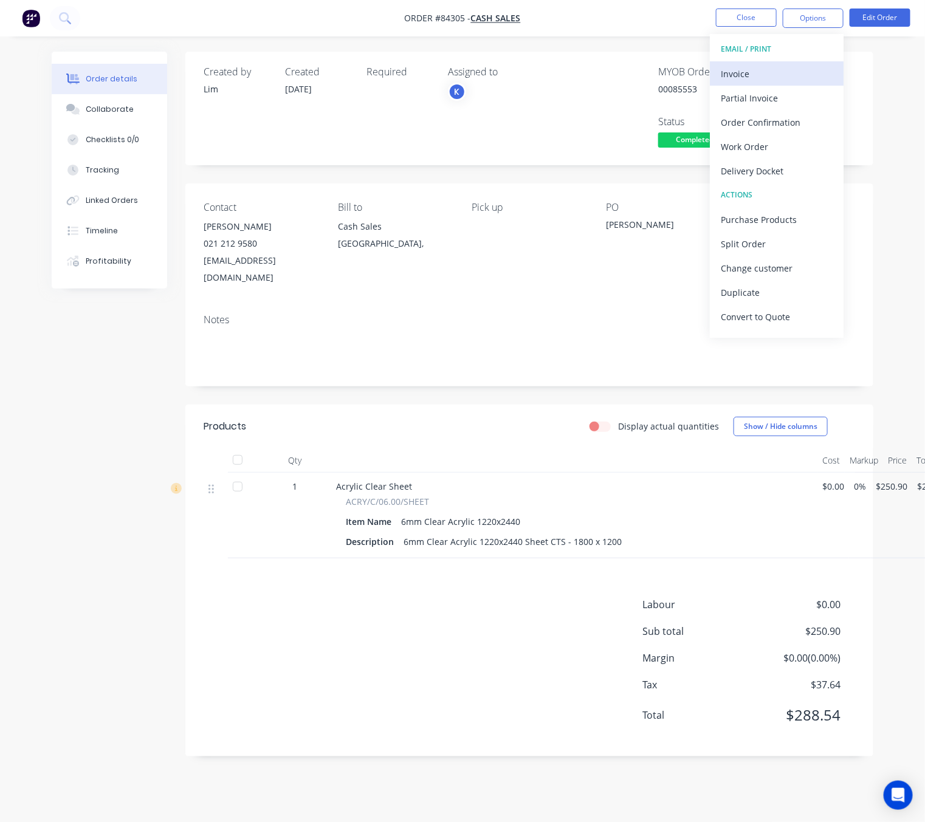
click at [771, 70] on div "Invoice" at bounding box center [777, 74] width 112 height 18
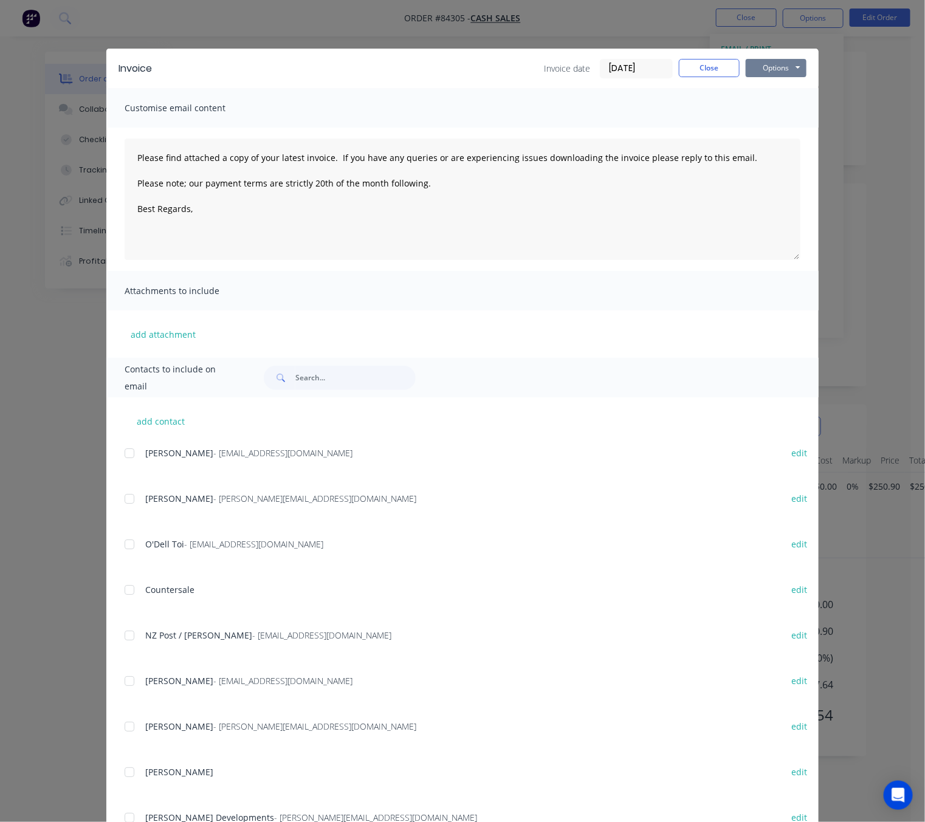
click at [767, 71] on button "Options" at bounding box center [776, 68] width 61 height 18
click at [788, 92] on button "Preview" at bounding box center [785, 90] width 78 height 20
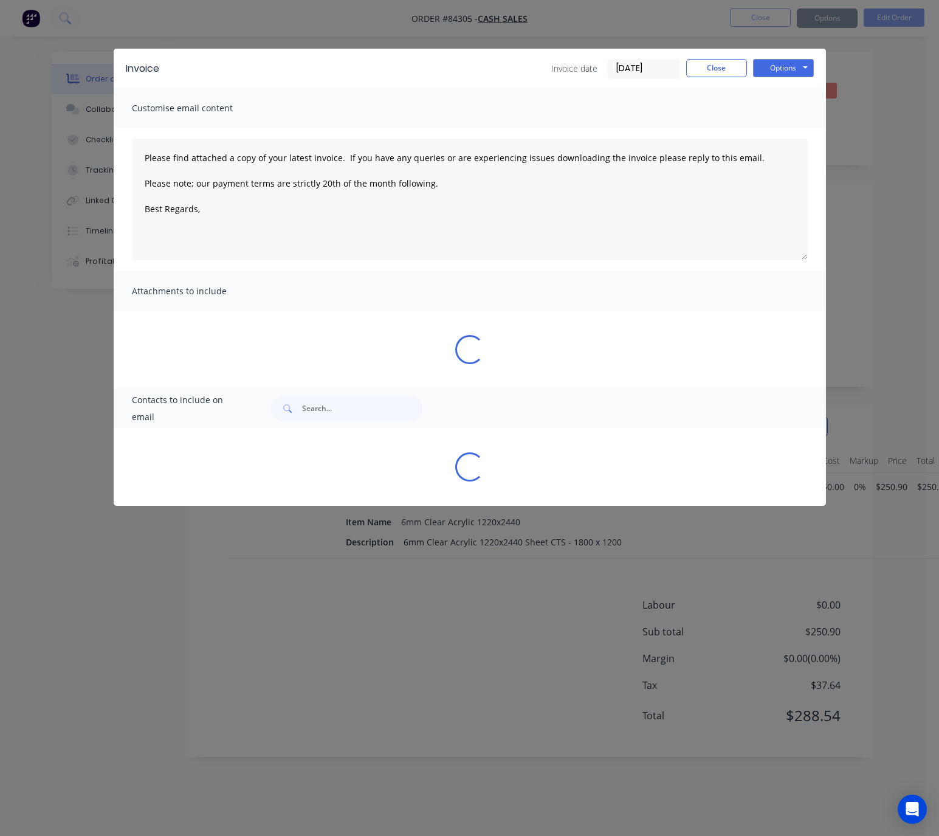
type textarea "Please find attached a copy of your latest invoice. If you have any queries or …"
